Goal: Ask a question: Seek information or help from site administrators or community

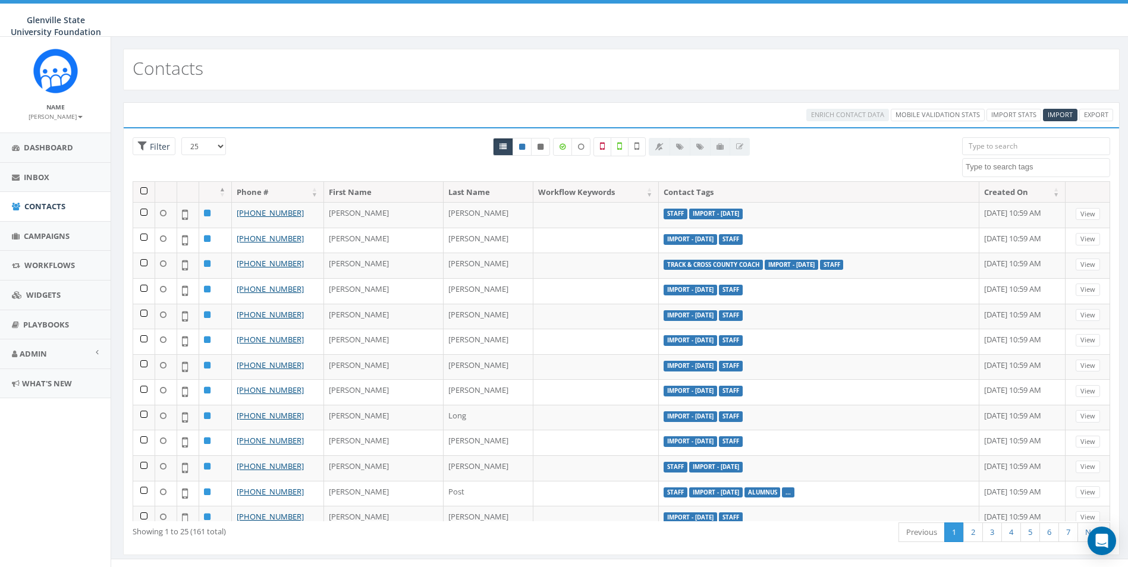
select select
click at [55, 172] on link "Inbox" at bounding box center [55, 177] width 111 height 29
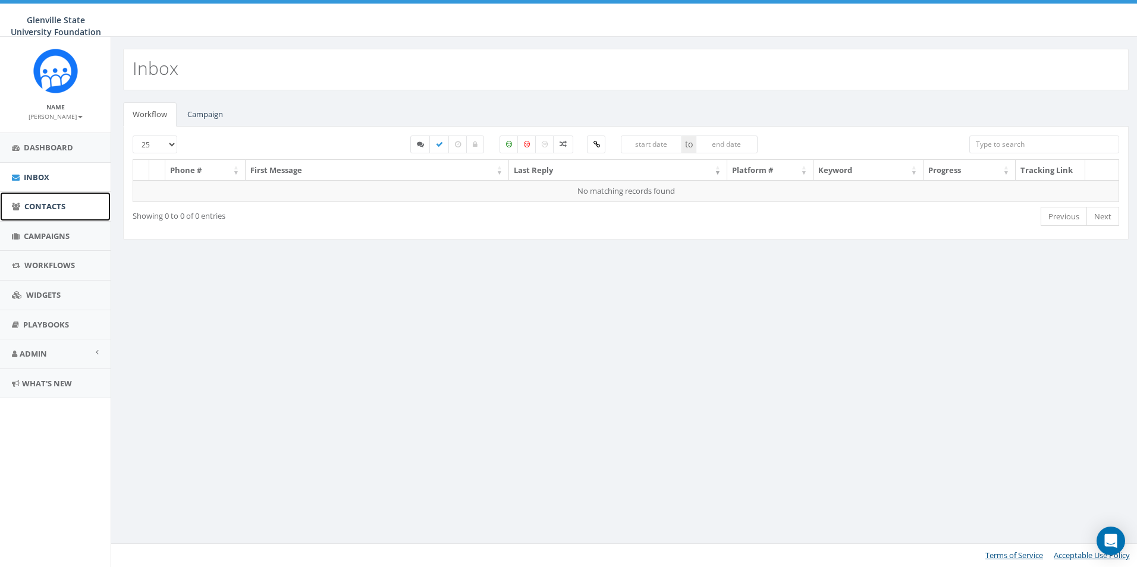
click at [43, 194] on link "Contacts" at bounding box center [55, 206] width 111 height 29
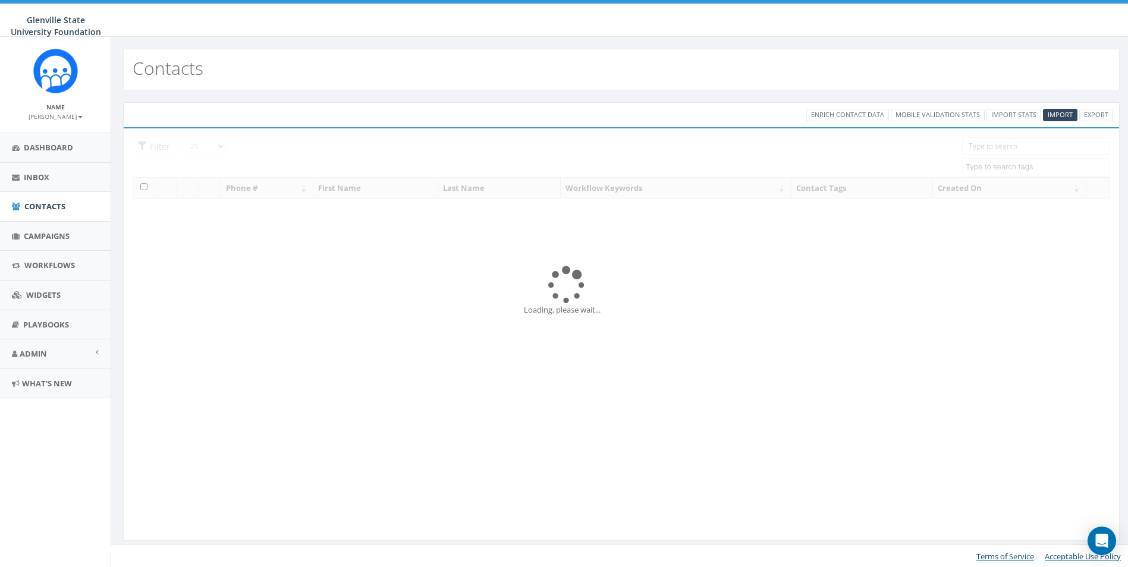
select select
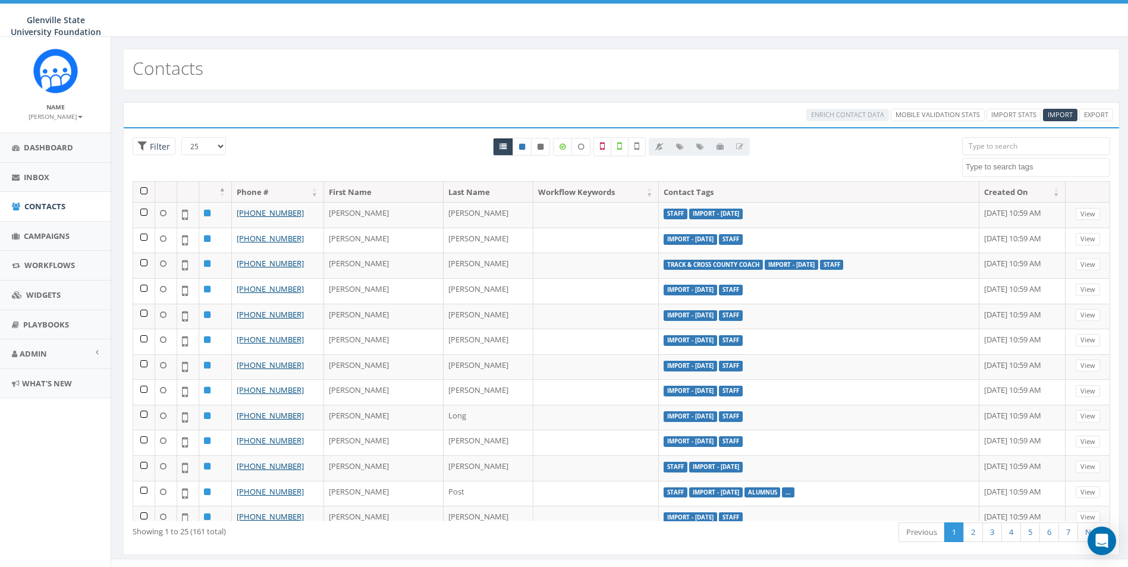
scroll to position [15, 0]
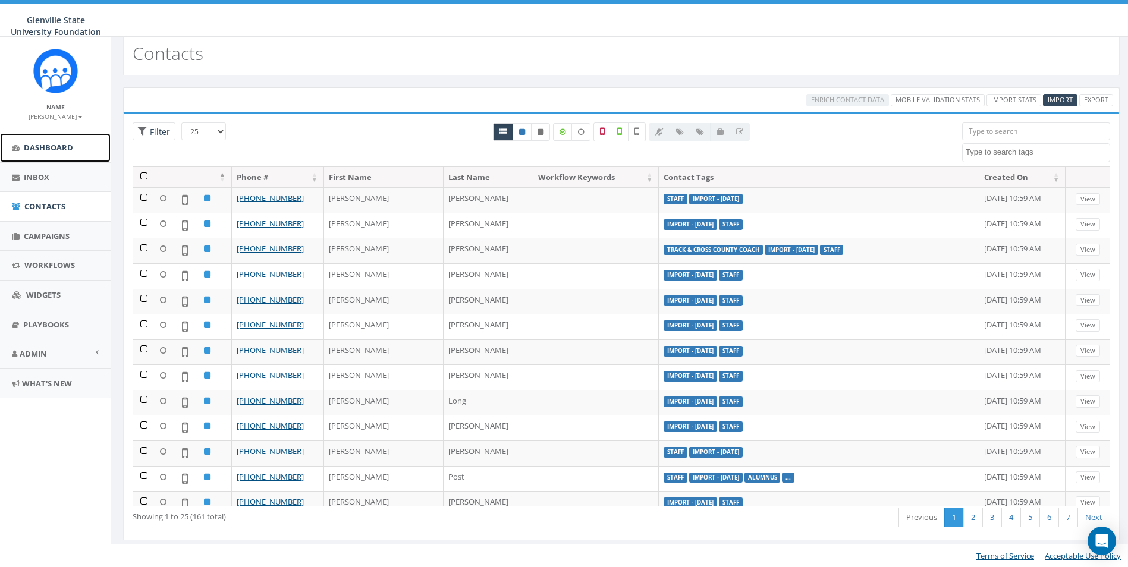
click at [39, 152] on span "Dashboard" at bounding box center [48, 147] width 49 height 11
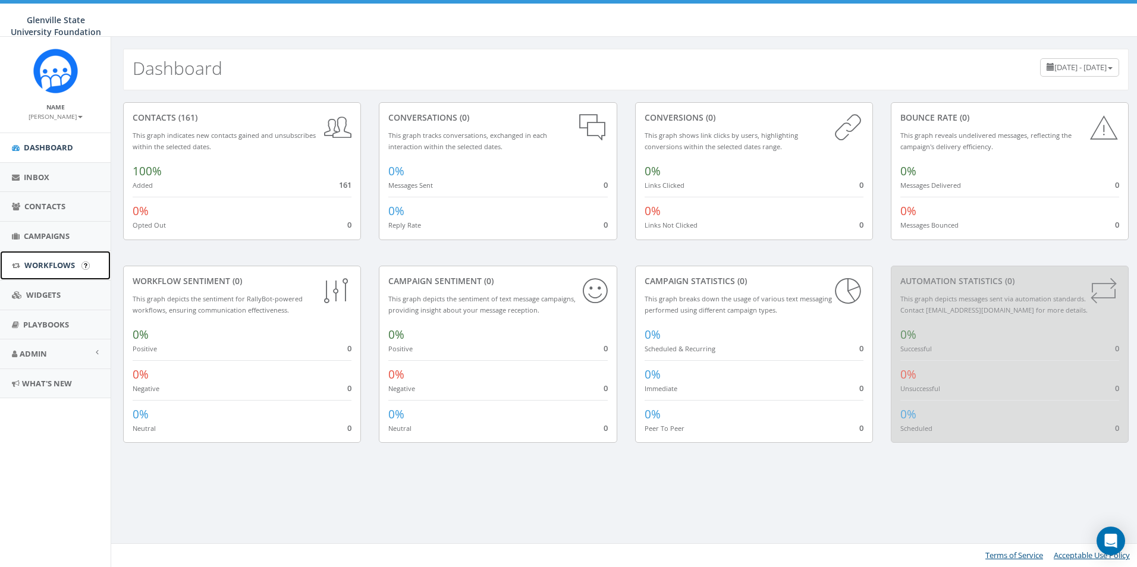
click at [50, 259] on link "Workflows" at bounding box center [55, 265] width 111 height 29
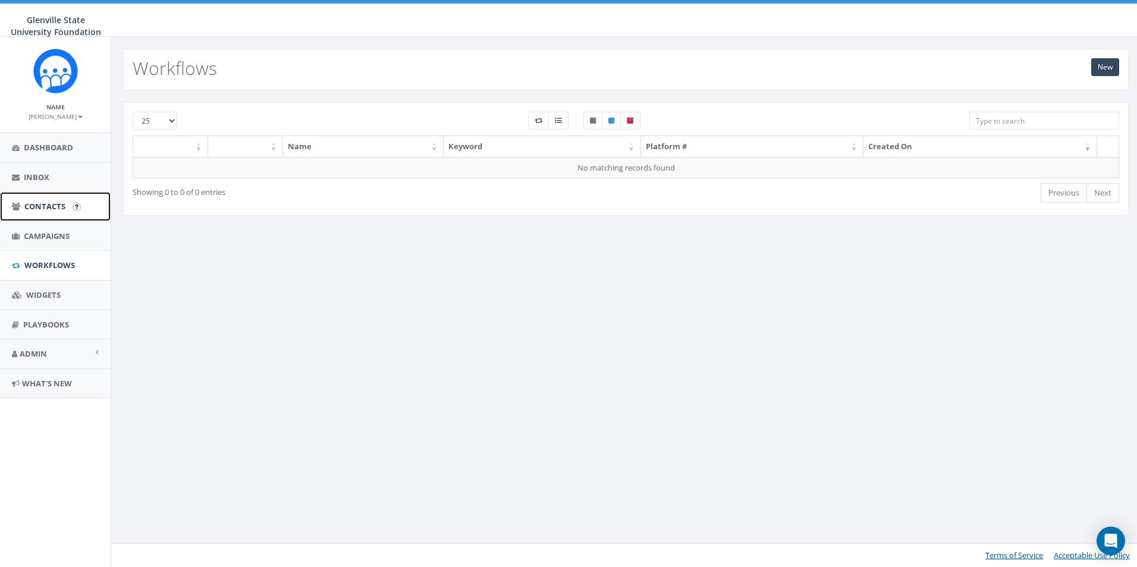
click at [30, 212] on span "Contacts" at bounding box center [44, 206] width 41 height 11
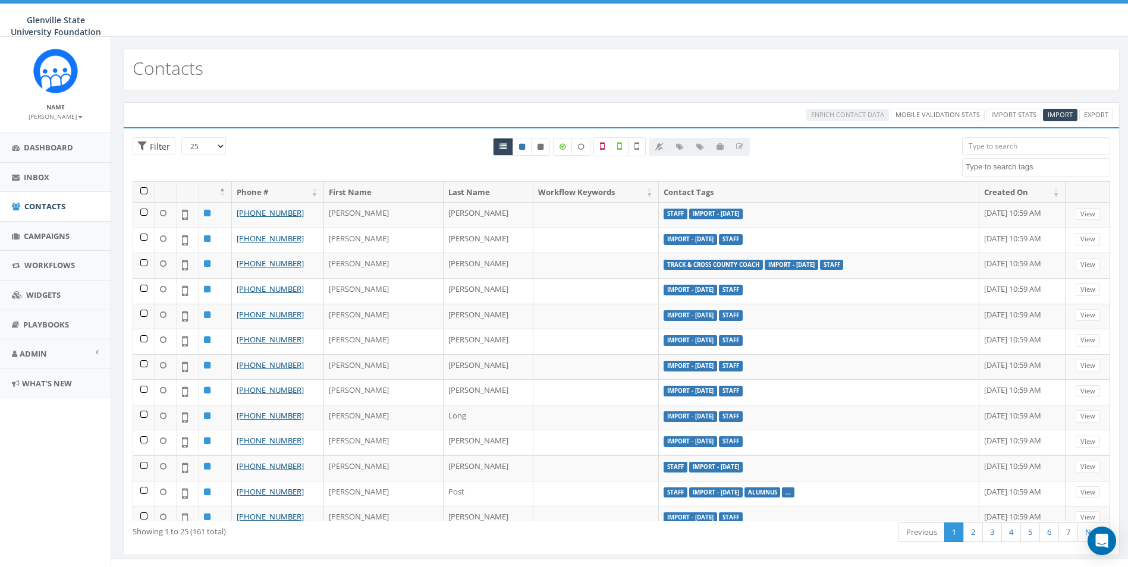
select select
click at [617, 141] on icon at bounding box center [619, 146] width 5 height 11
checkbox input "true"
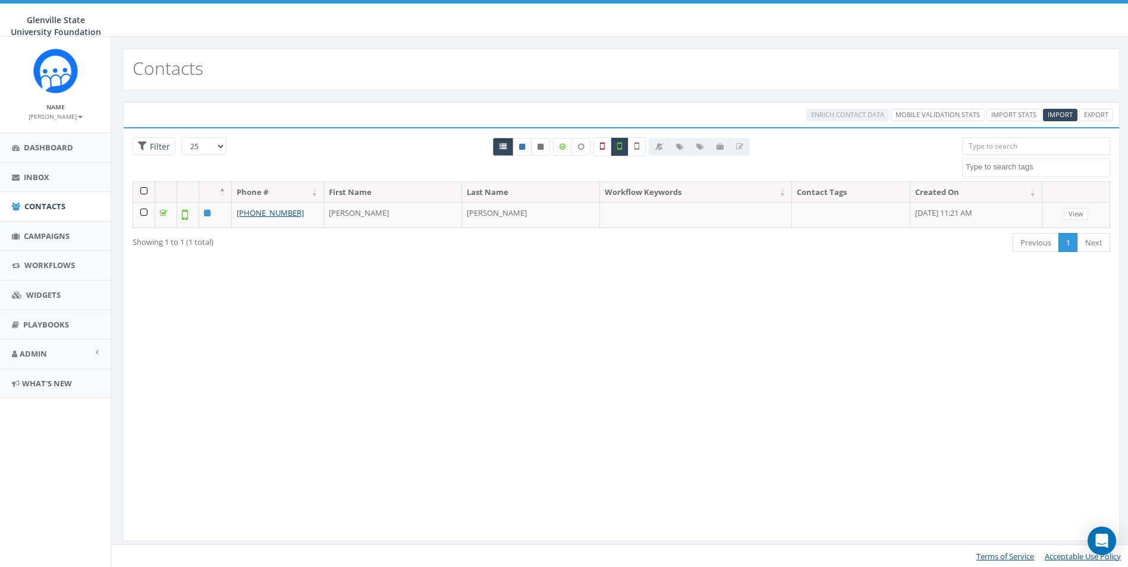
click at [498, 143] on link at bounding box center [503, 147] width 20 height 18
radio input "true"
click at [627, 146] on label at bounding box center [620, 146] width 18 height 19
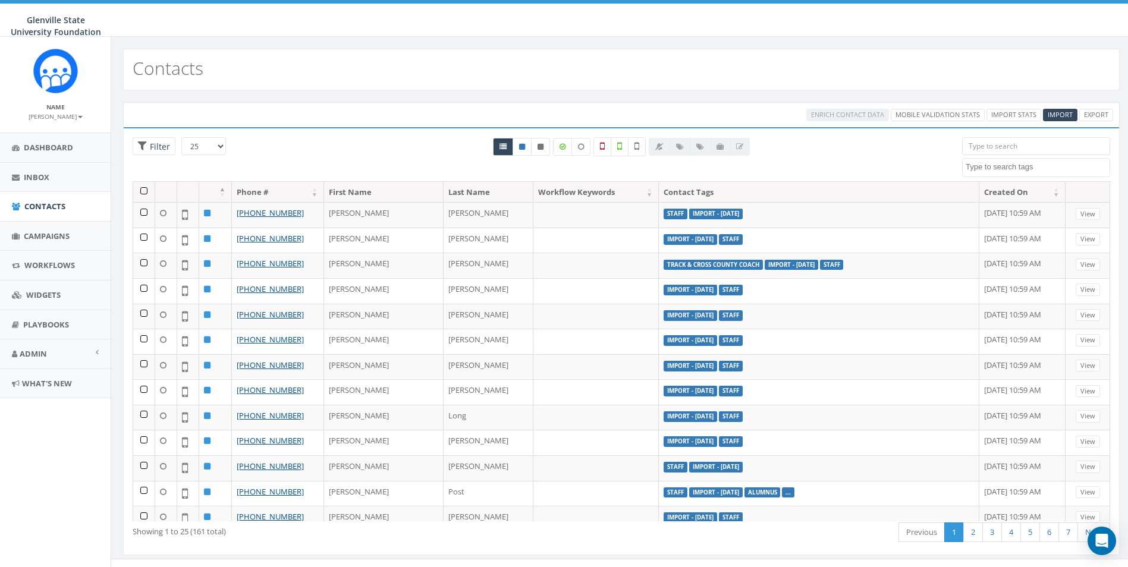
click at [40, 73] on img at bounding box center [55, 71] width 45 height 45
click at [1107, 547] on icon "Open Intercom Messenger" at bounding box center [1102, 541] width 14 height 15
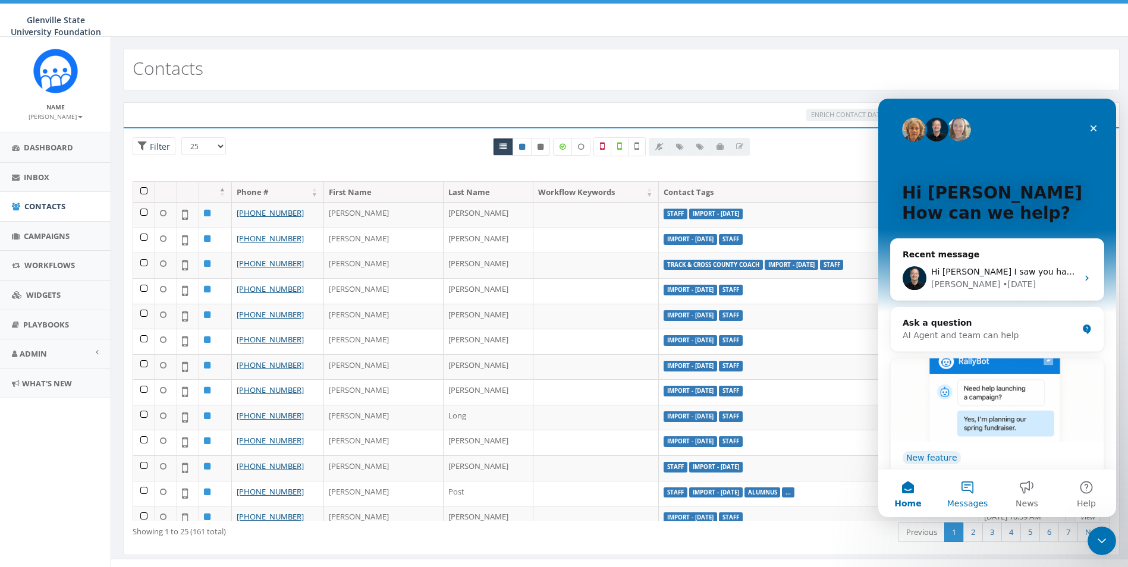
click at [984, 492] on button "Messages" at bounding box center [967, 494] width 59 height 48
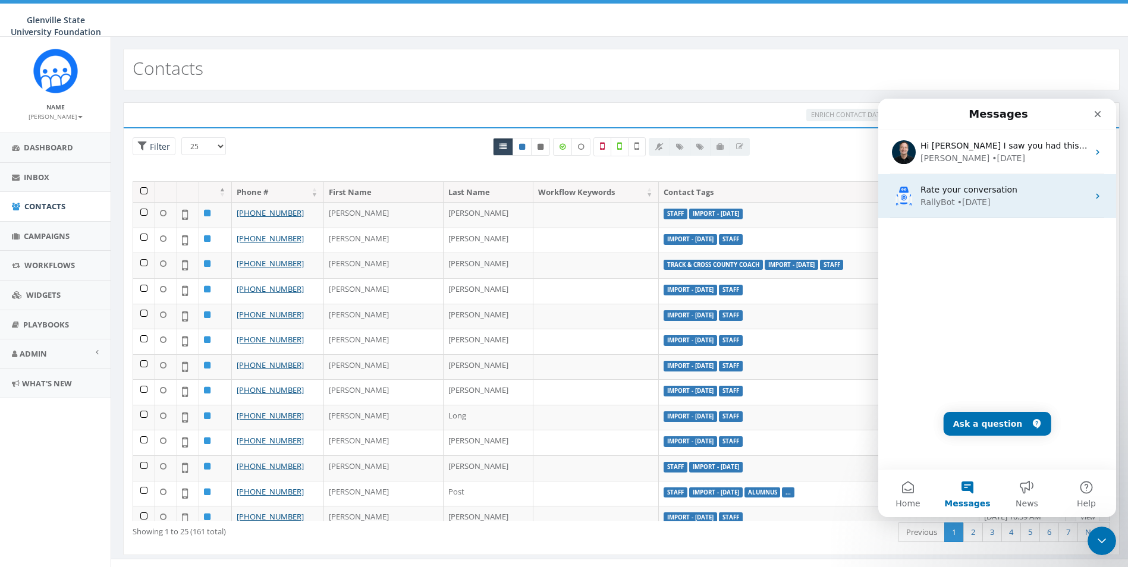
click at [998, 200] on div "RallyBot • 3d ago" at bounding box center [1005, 202] width 168 height 12
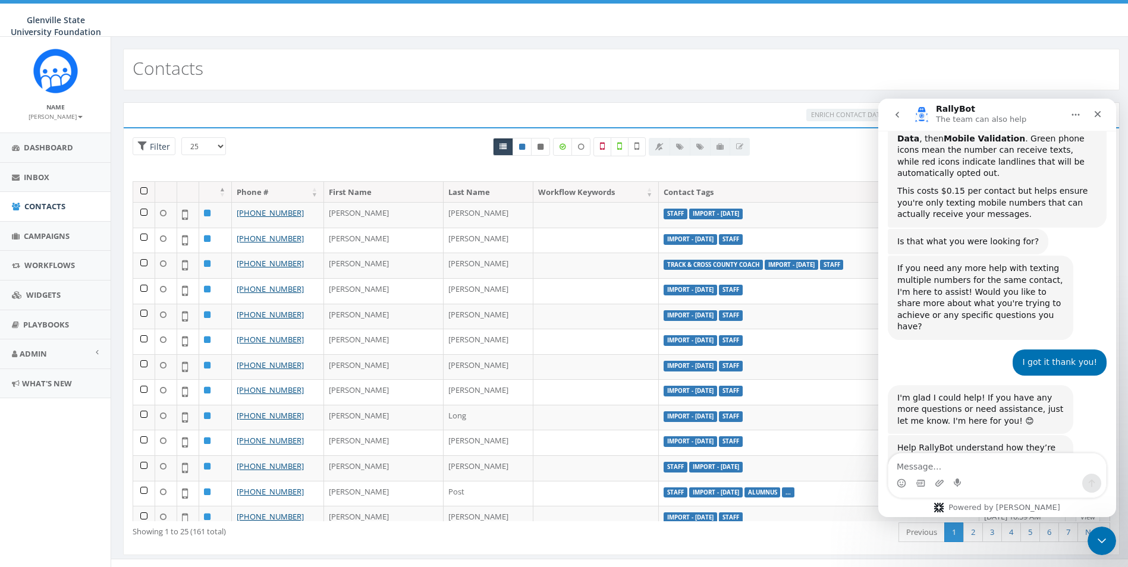
scroll to position [373, 0]
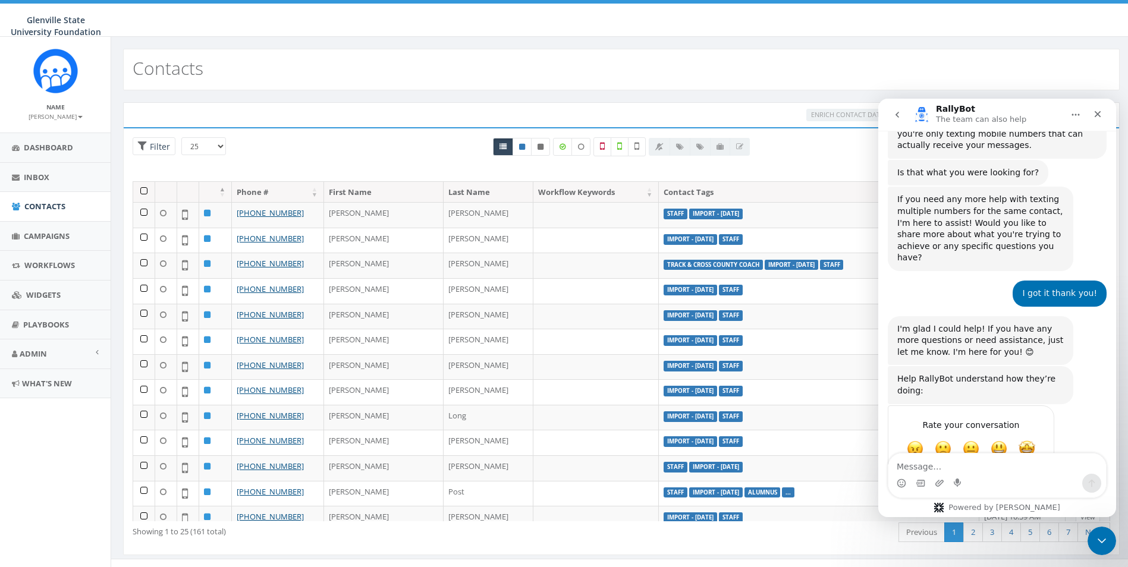
click at [895, 119] on icon "go back" at bounding box center [898, 115] width 10 height 10
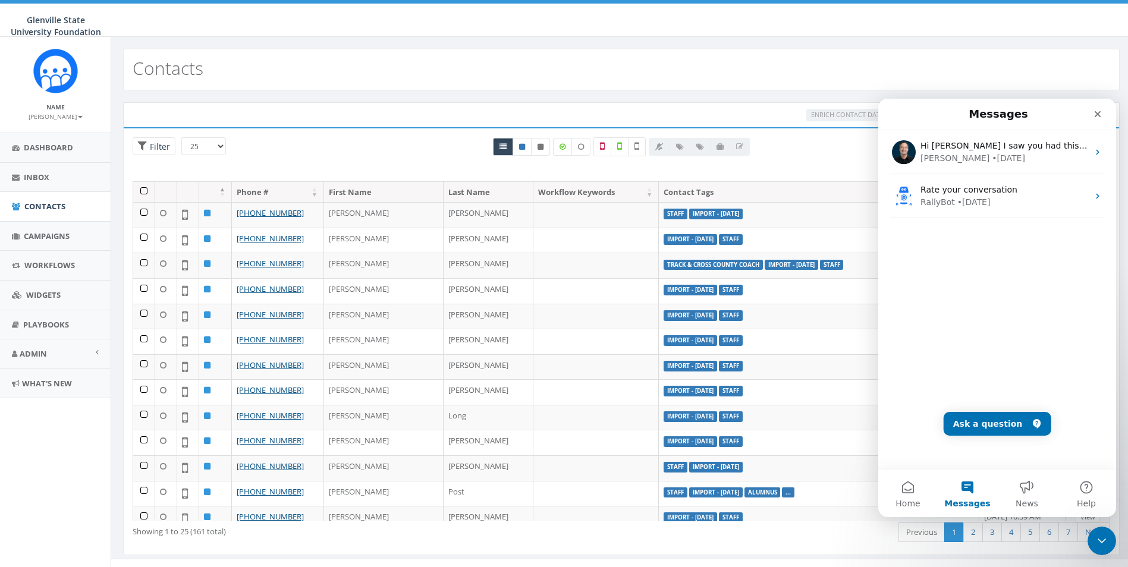
scroll to position [0, 0]
drag, startPoint x: 1092, startPoint y: 153, endPoint x: 926, endPoint y: 248, distance: 191.0
click at [926, 248] on div "Hi Erica I saw you had this sorted. Let me know if I can assist in anyway For n…" at bounding box center [997, 198] width 238 height 136
click at [913, 502] on span "Home" at bounding box center [908, 504] width 24 height 8
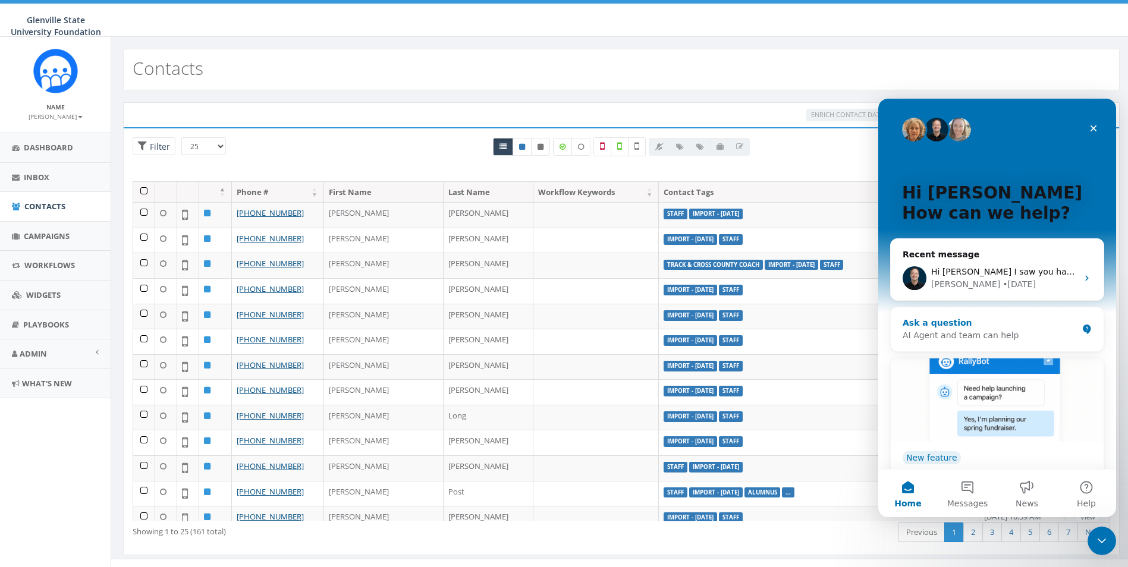
click at [973, 332] on div "AI Agent and team can help" at bounding box center [990, 336] width 175 height 12
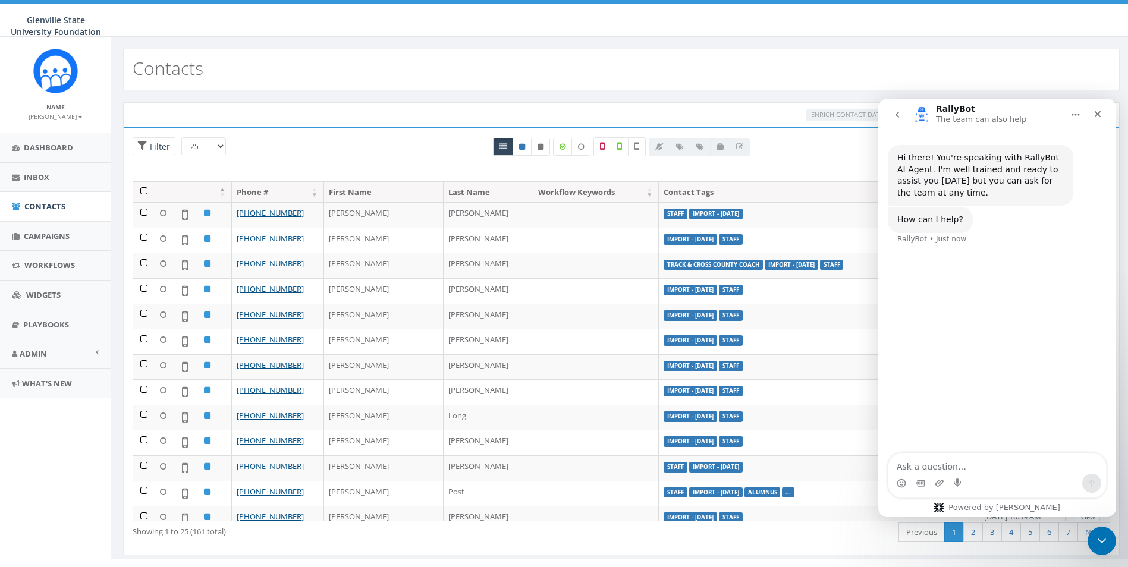
click at [944, 463] on textarea "Ask a question…" at bounding box center [998, 464] width 218 height 20
click at [620, 148] on icon at bounding box center [619, 146] width 5 height 11
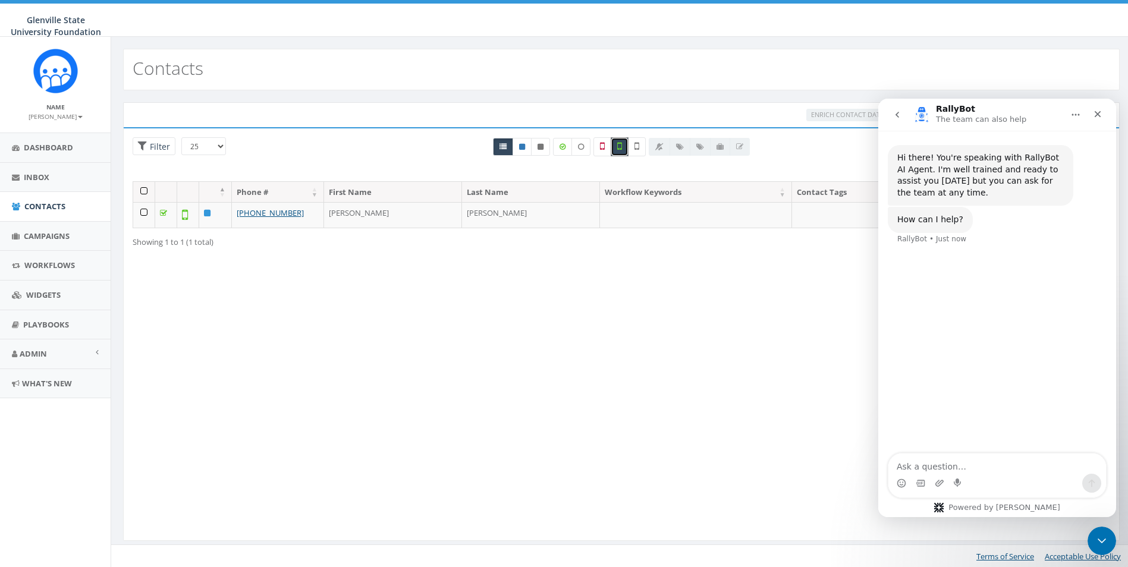
click at [622, 146] on icon at bounding box center [619, 146] width 5 height 11
checkbox input "false"
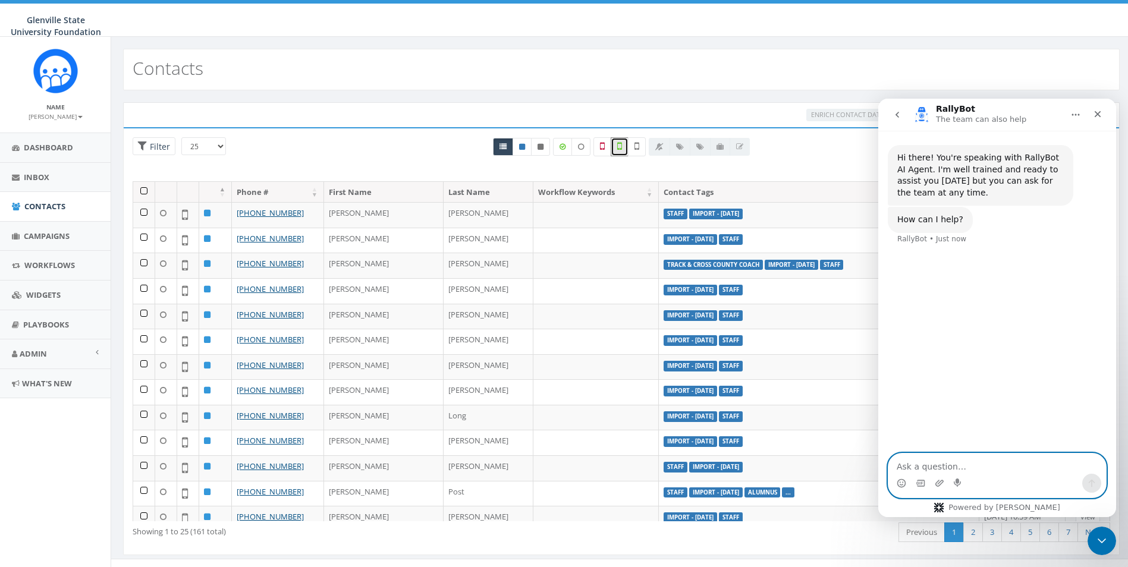
click at [945, 466] on textarea "Ask a question…" at bounding box center [998, 464] width 218 height 20
type textarea "is validating mobile phones covered in my plan"
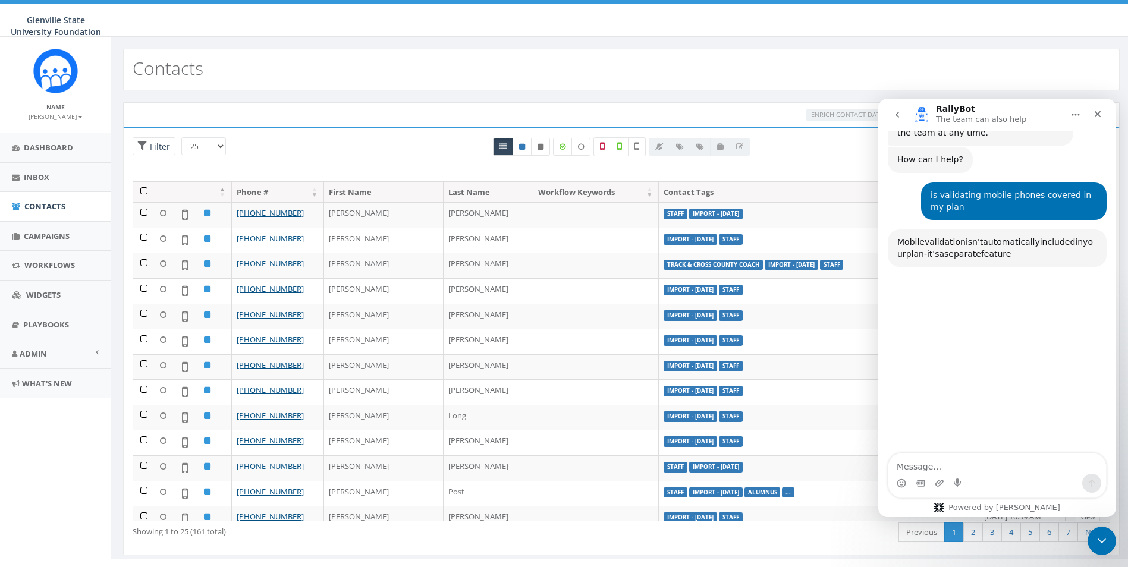
scroll to position [115, 0]
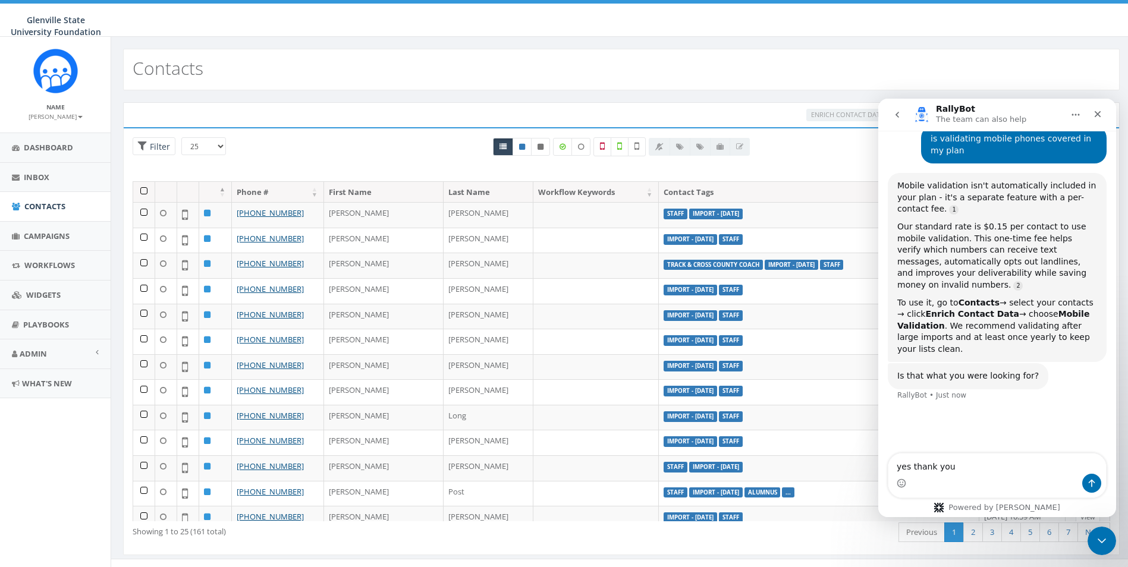
type textarea "yes thank you!"
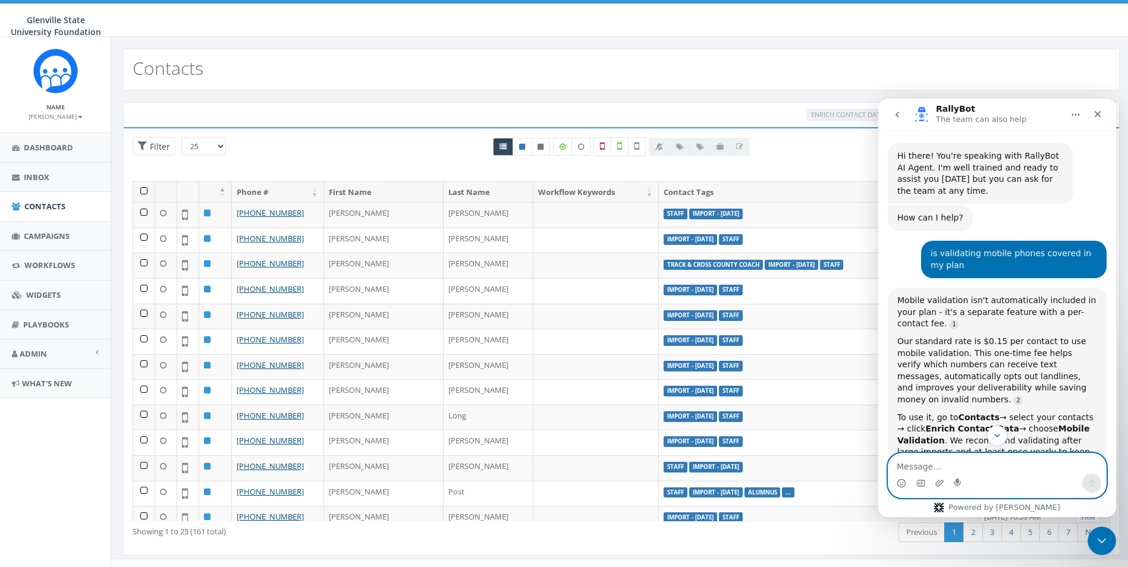
scroll to position [59, 0]
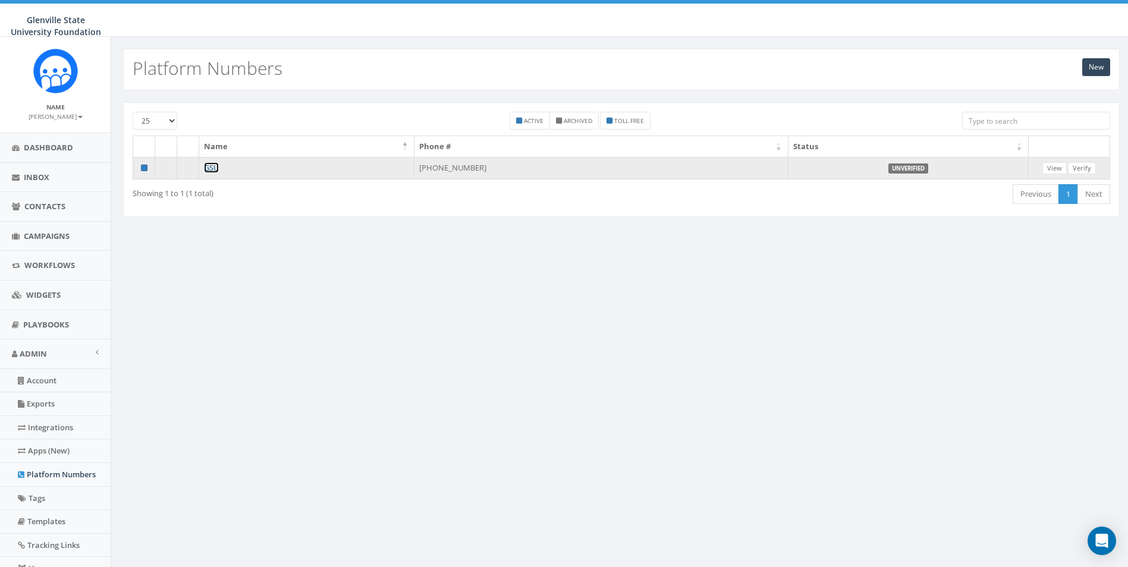
click at [211, 167] on link "GSU" at bounding box center [211, 167] width 15 height 11
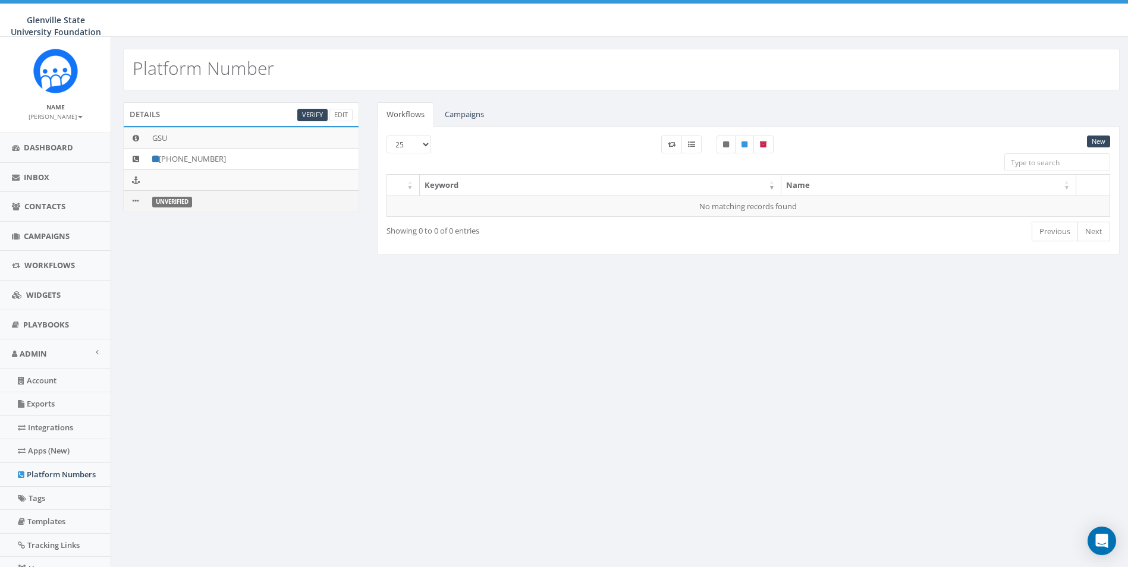
click at [166, 202] on label "Unverified" at bounding box center [172, 202] width 40 height 11
click at [133, 203] on icon at bounding box center [136, 201] width 6 height 8
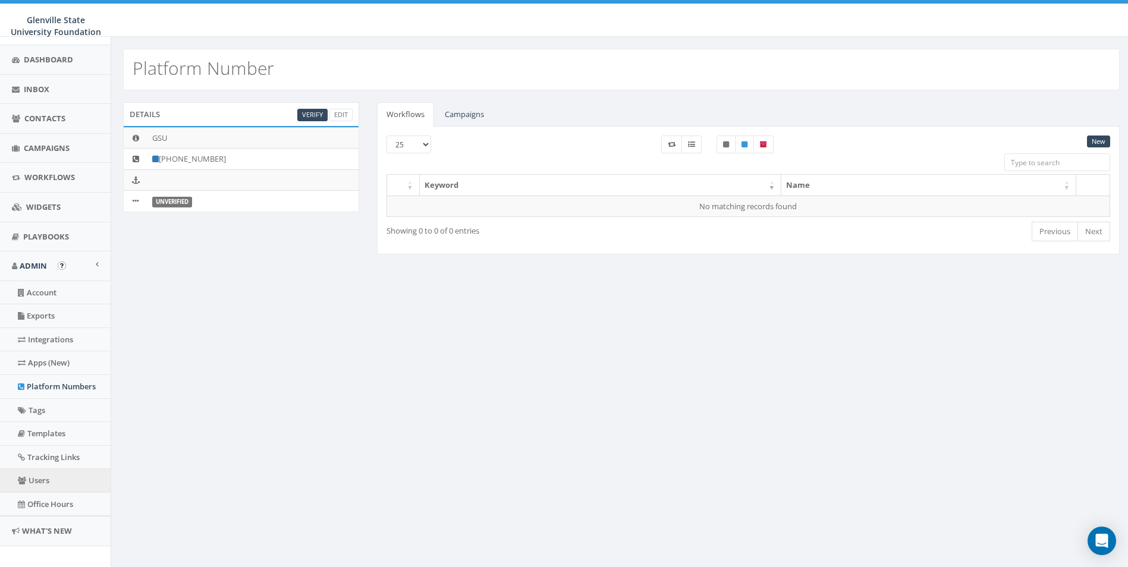
scroll to position [101, 0]
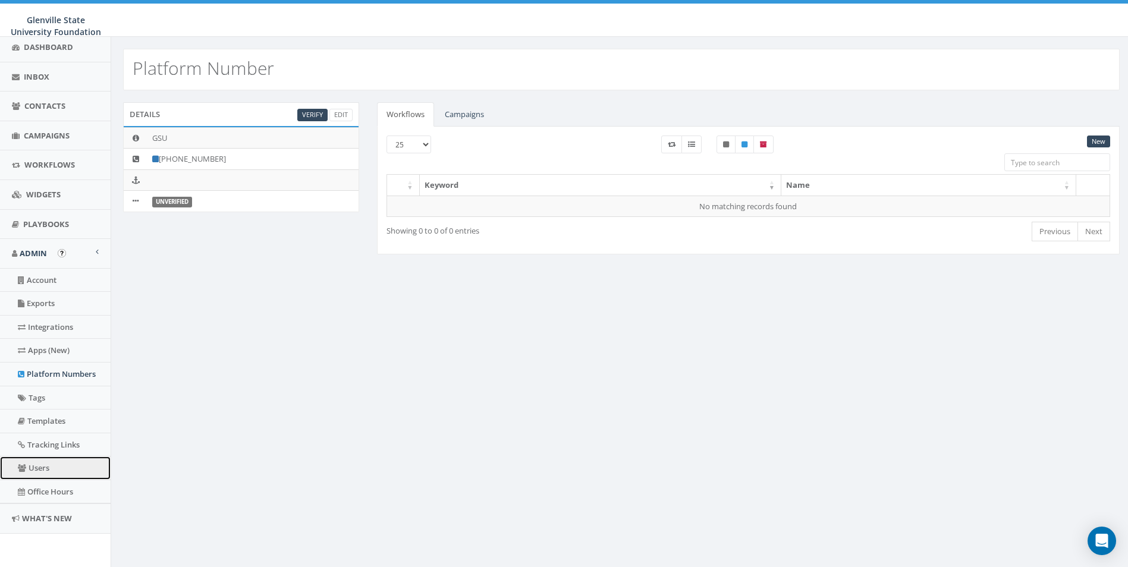
click at [40, 469] on link "Users" at bounding box center [55, 468] width 111 height 23
